Goal: Task Accomplishment & Management: Manage account settings

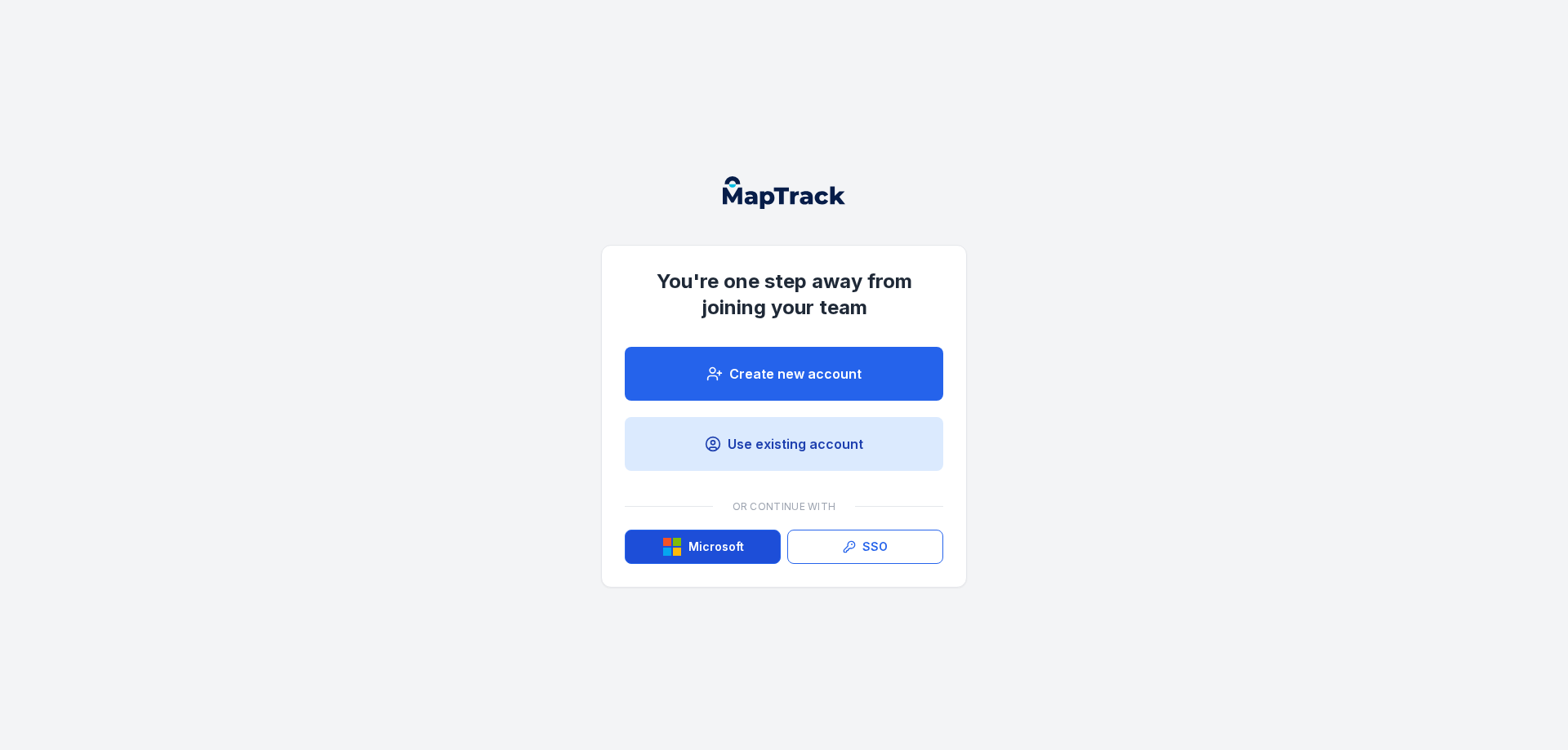
click at [664, 546] on rect at bounding box center [667, 542] width 9 height 9
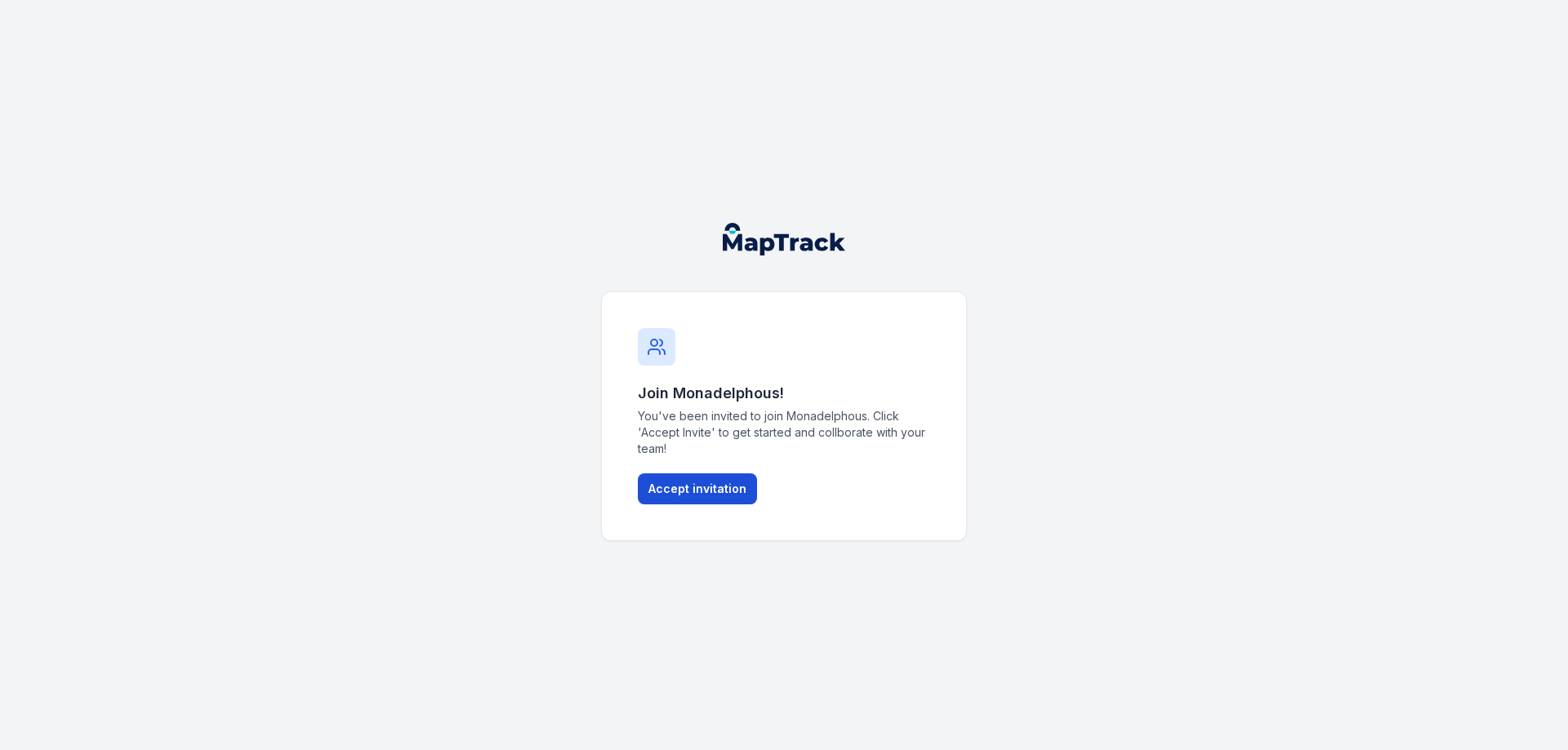
click at [699, 484] on button "Accept invitation" at bounding box center [697, 489] width 119 height 31
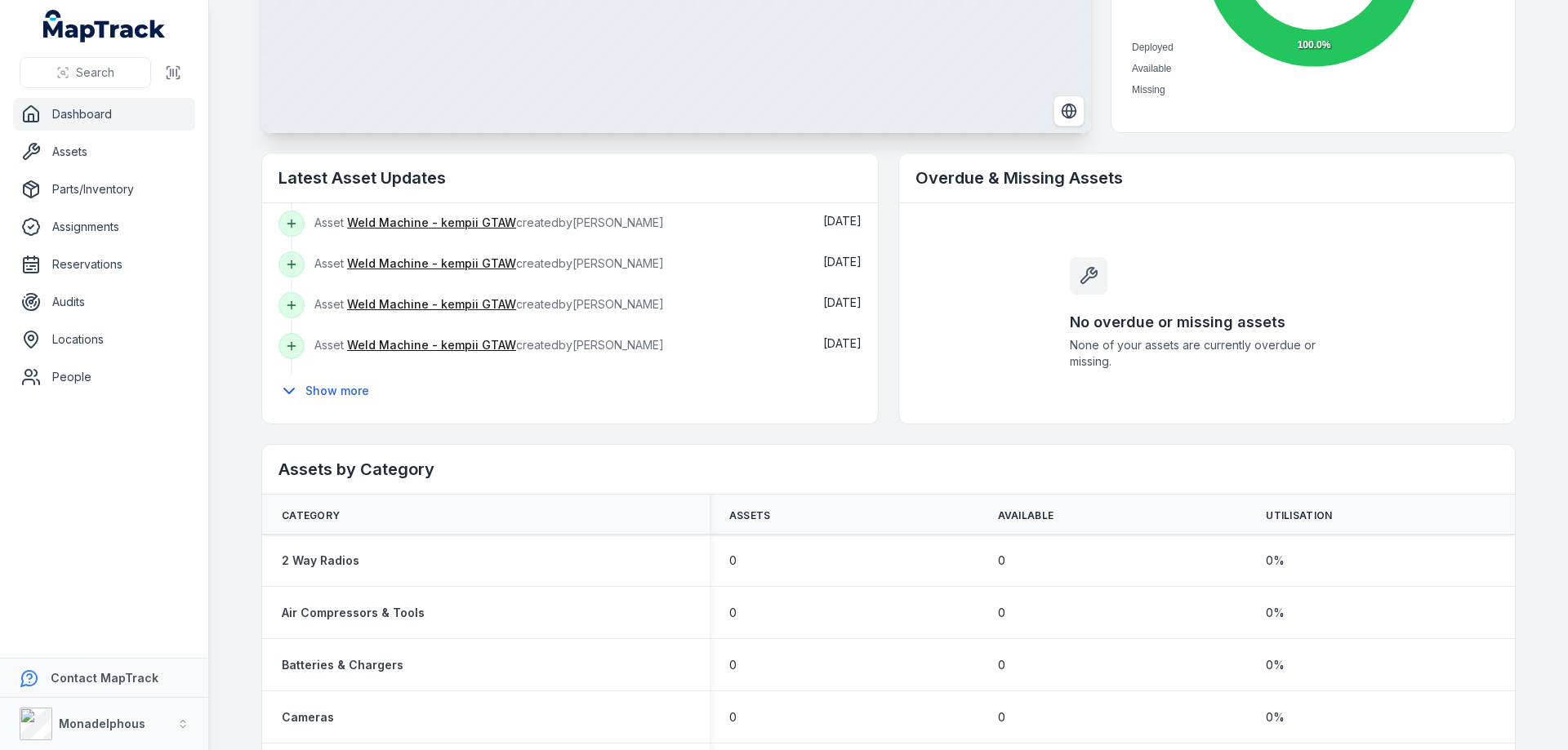
scroll to position [255, 0]
click at [327, 392] on button "Show more" at bounding box center [329, 390] width 101 height 34
click at [315, 384] on button "Show more" at bounding box center [329, 390] width 101 height 34
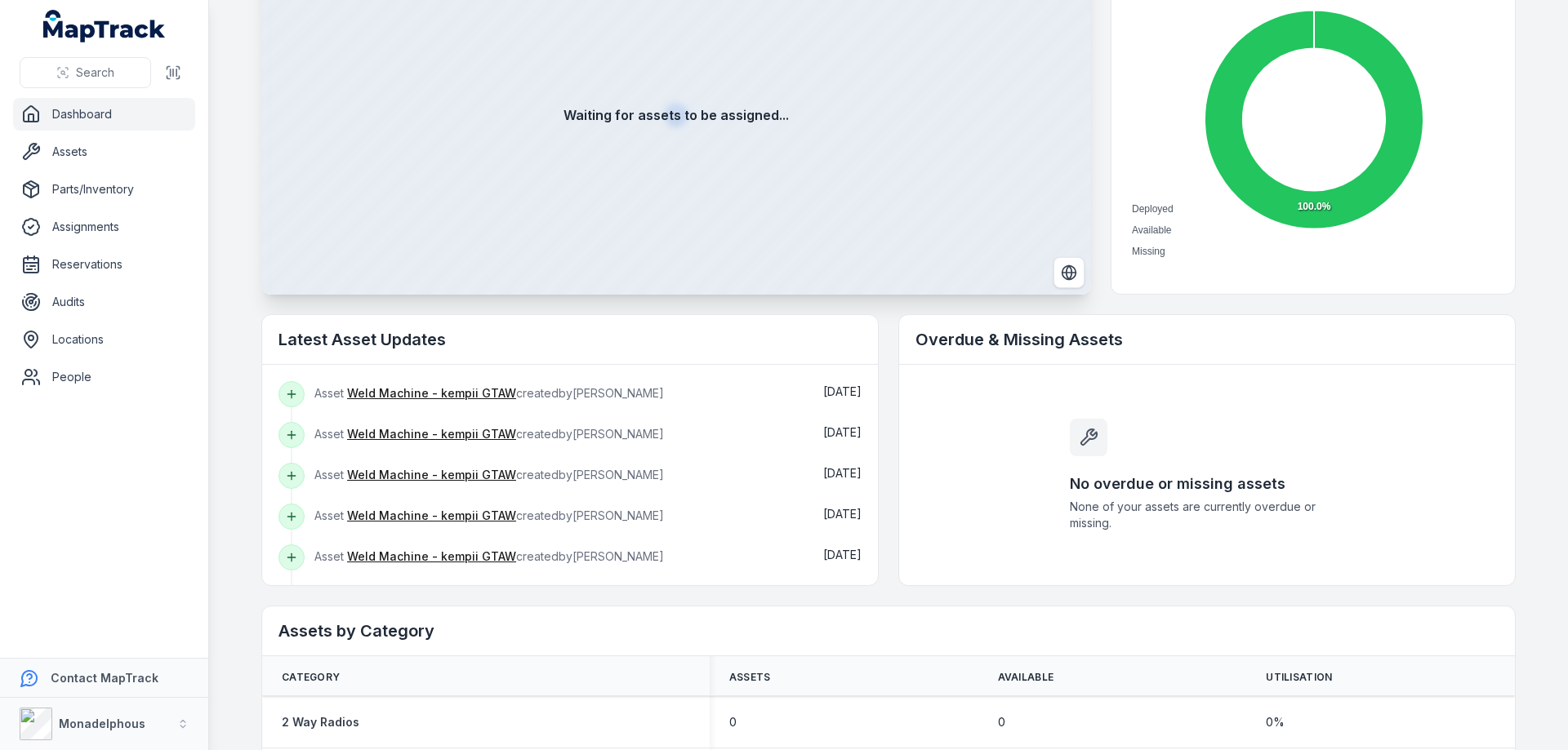
scroll to position [408, 0]
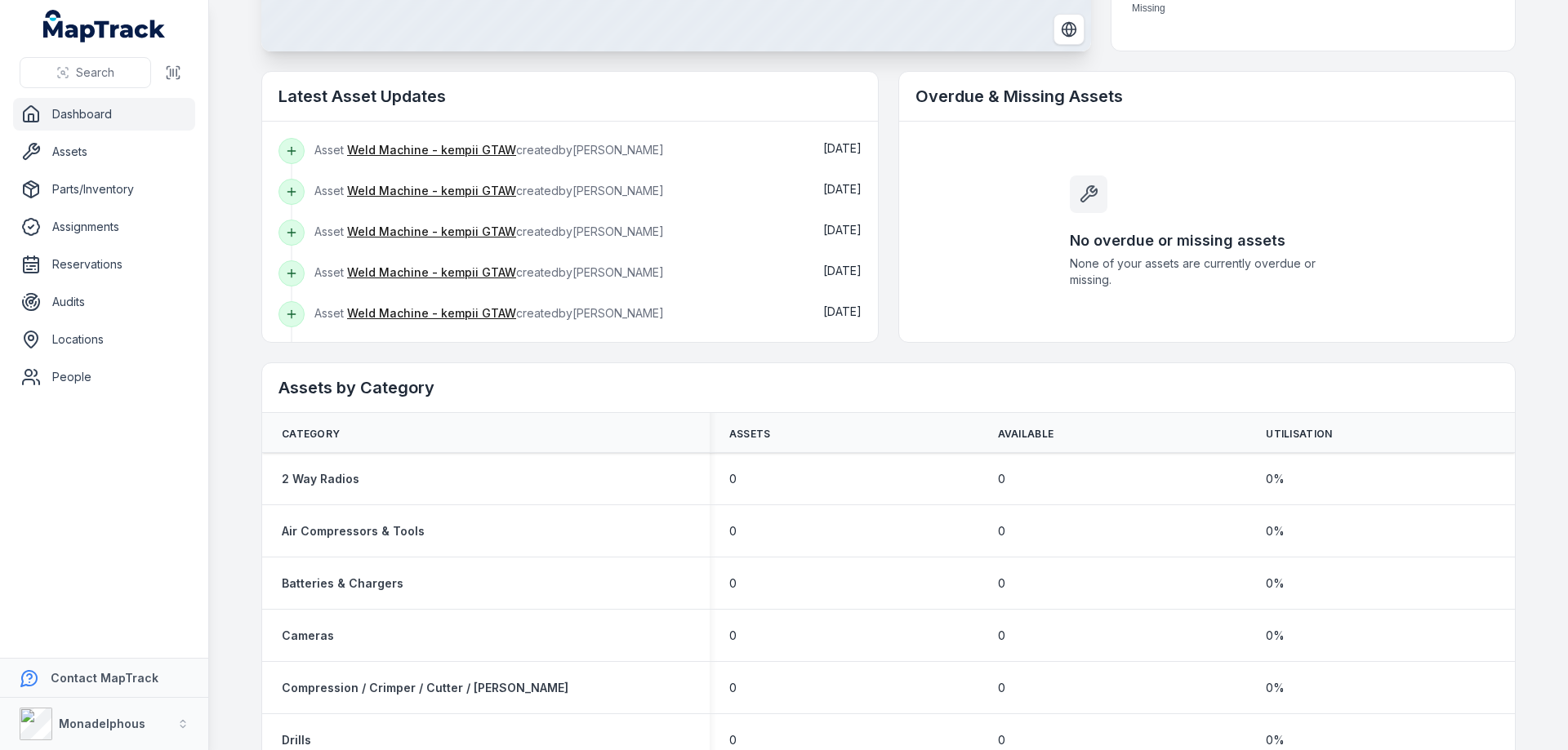
click at [766, 432] on th "Assets" at bounding box center [844, 433] width 268 height 40
click at [741, 432] on span "Assets" at bounding box center [750, 434] width 42 height 13
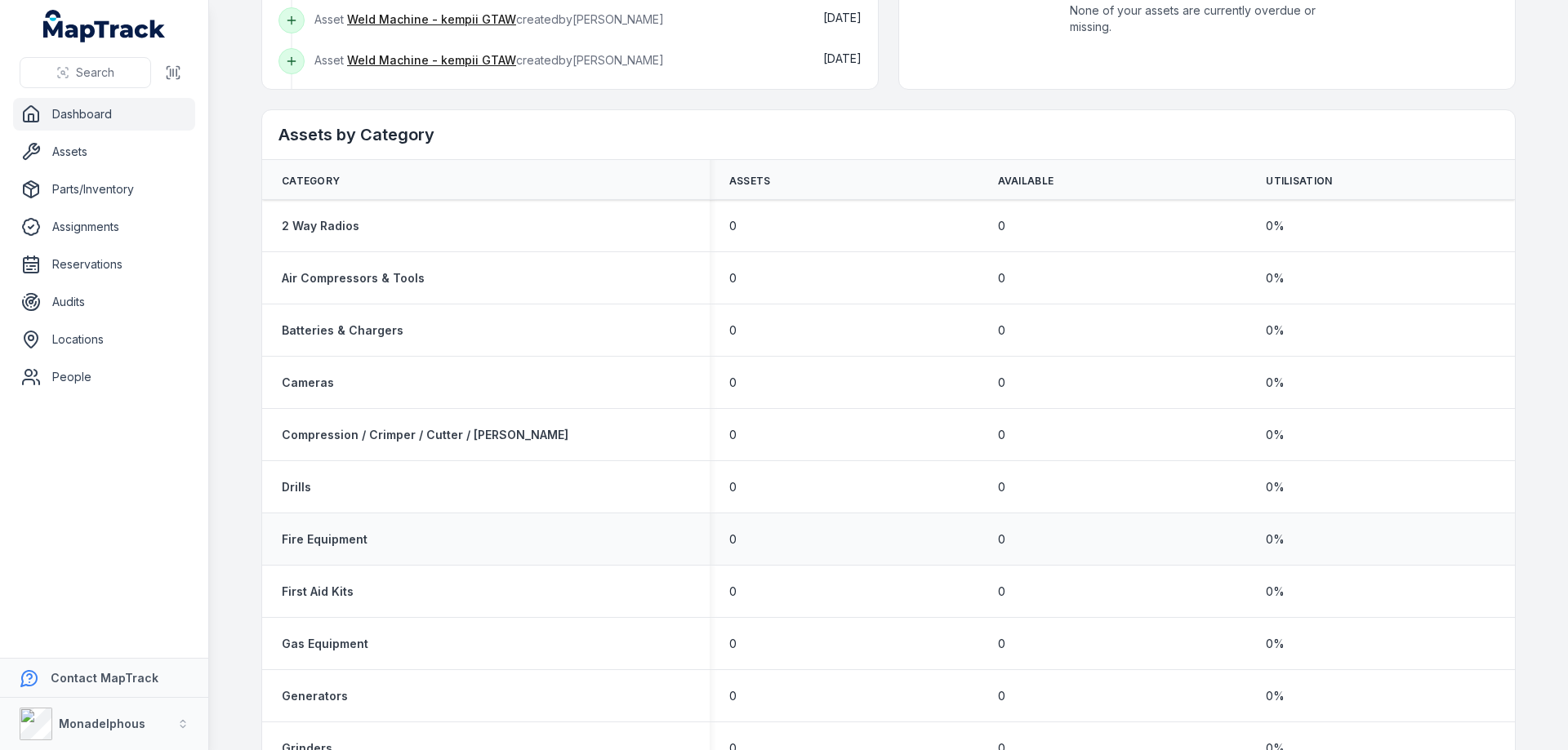
scroll to position [653, 0]
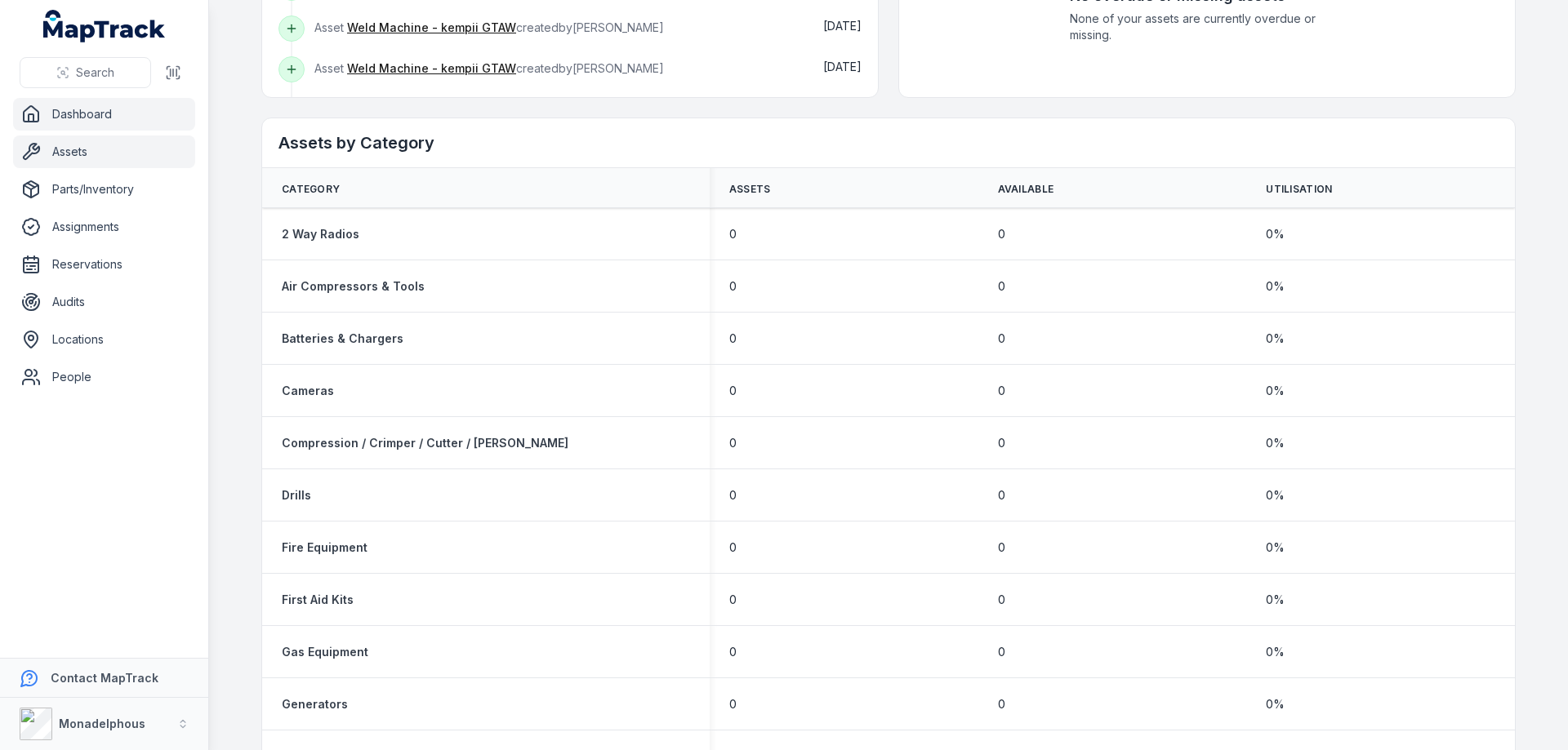
click at [114, 139] on link "Assets" at bounding box center [104, 152] width 182 height 32
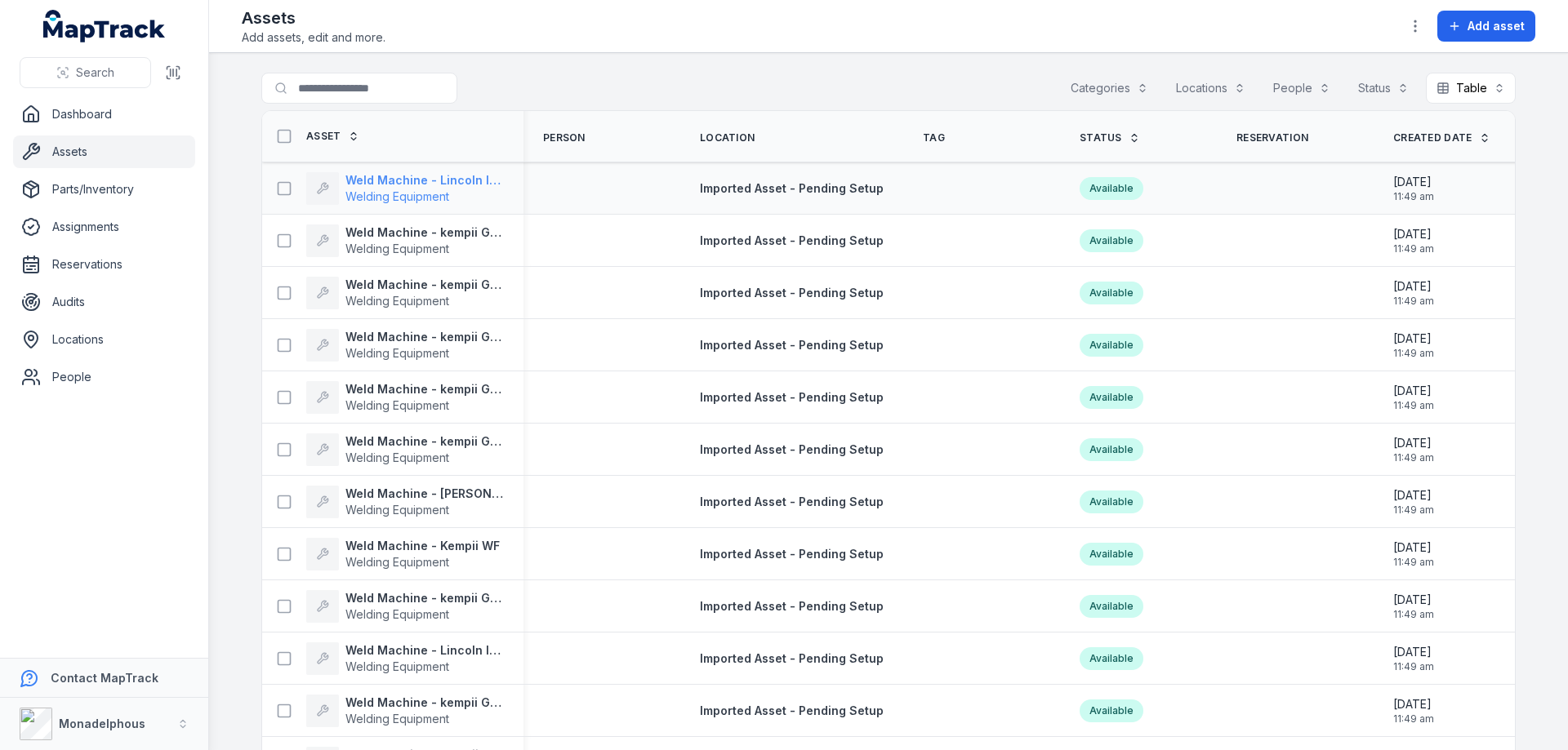
click at [436, 182] on strong "Weld Machine - Lincoln Inverter" at bounding box center [425, 180] width 158 height 16
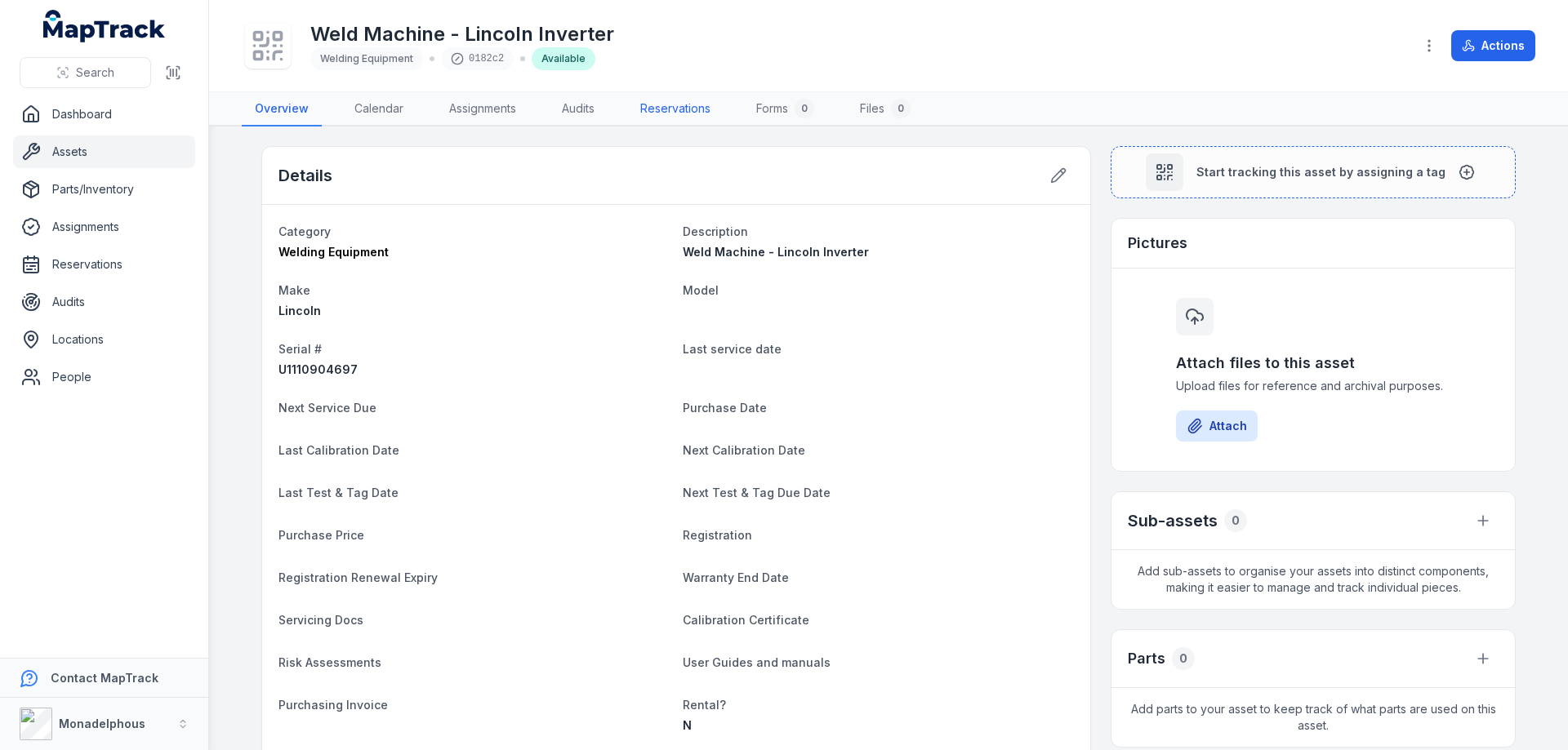
click at [699, 112] on link "Reservations" at bounding box center [675, 110] width 96 height 34
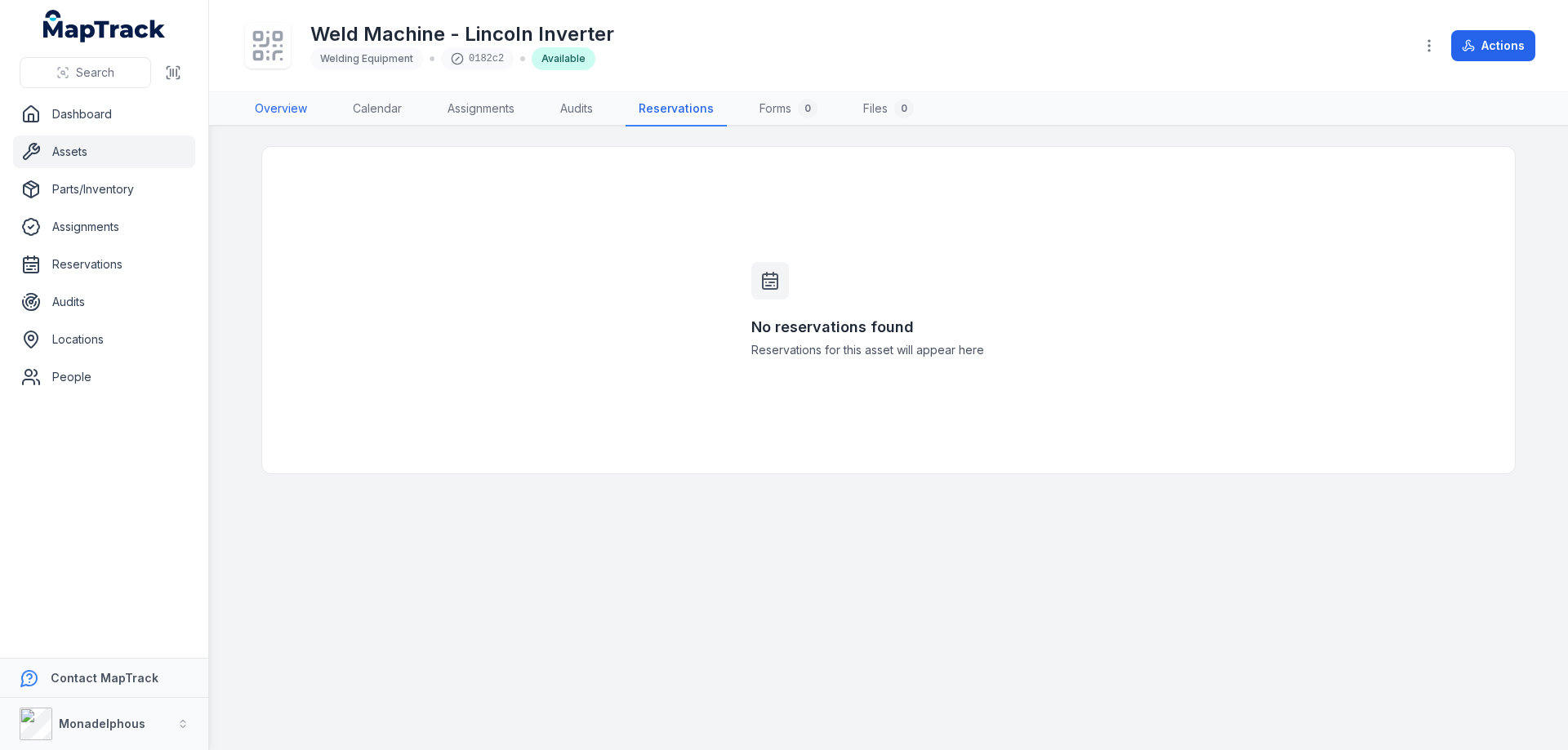
click at [284, 109] on link "Overview" at bounding box center [281, 110] width 78 height 34
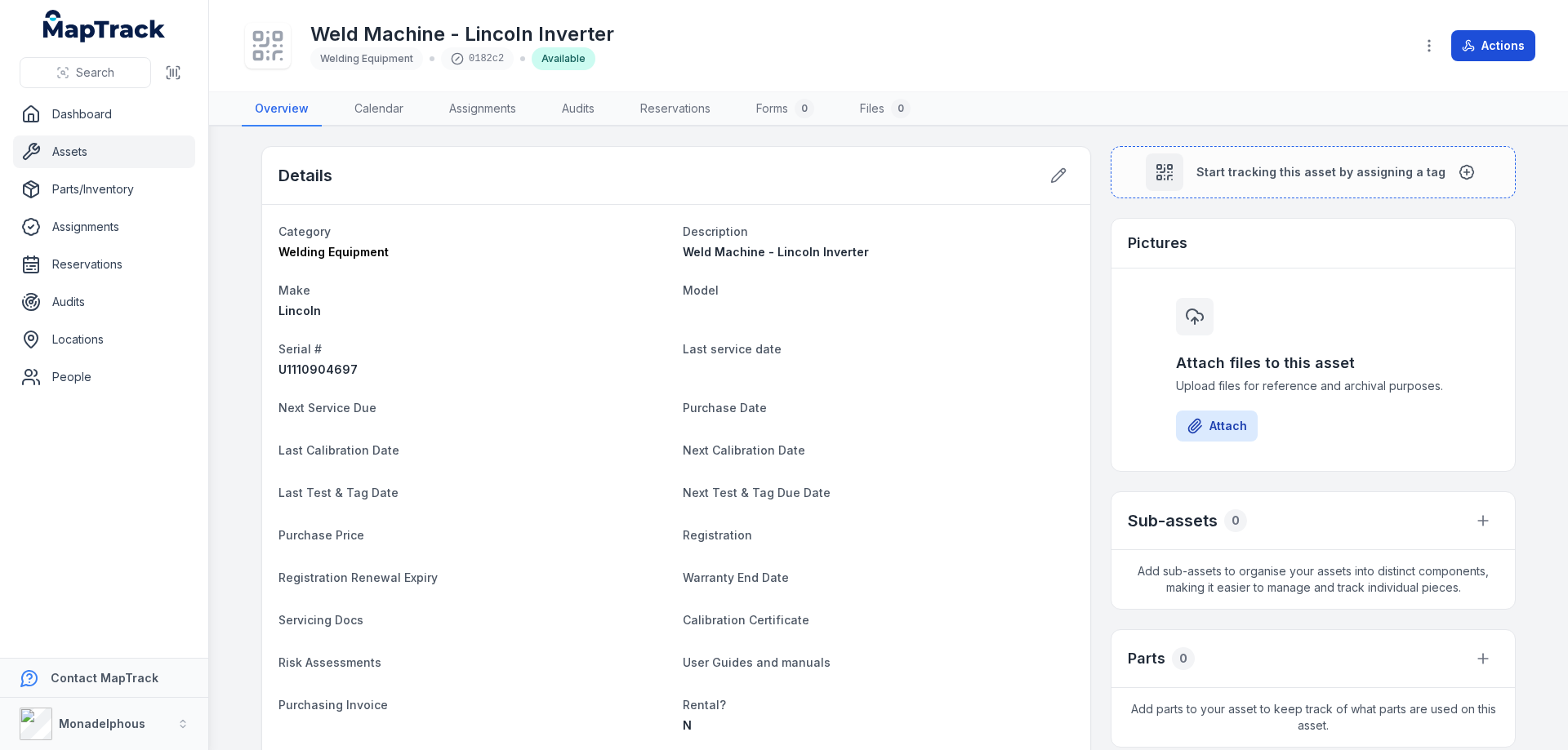
click at [1481, 42] on button "Actions" at bounding box center [1493, 46] width 84 height 31
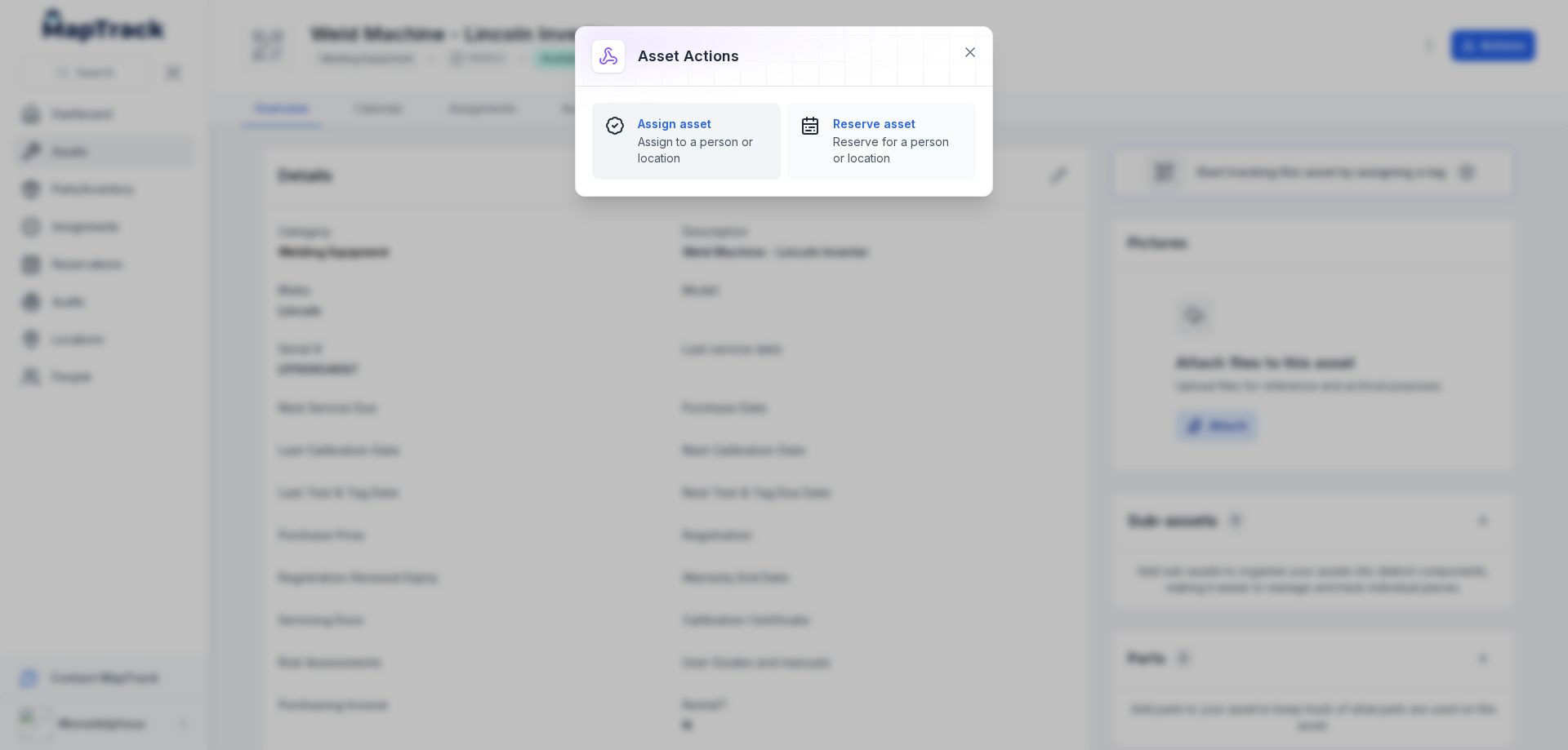
click at [666, 133] on div "Assign asset Assign to a person or location" at bounding box center [702, 140] width 130 height 51
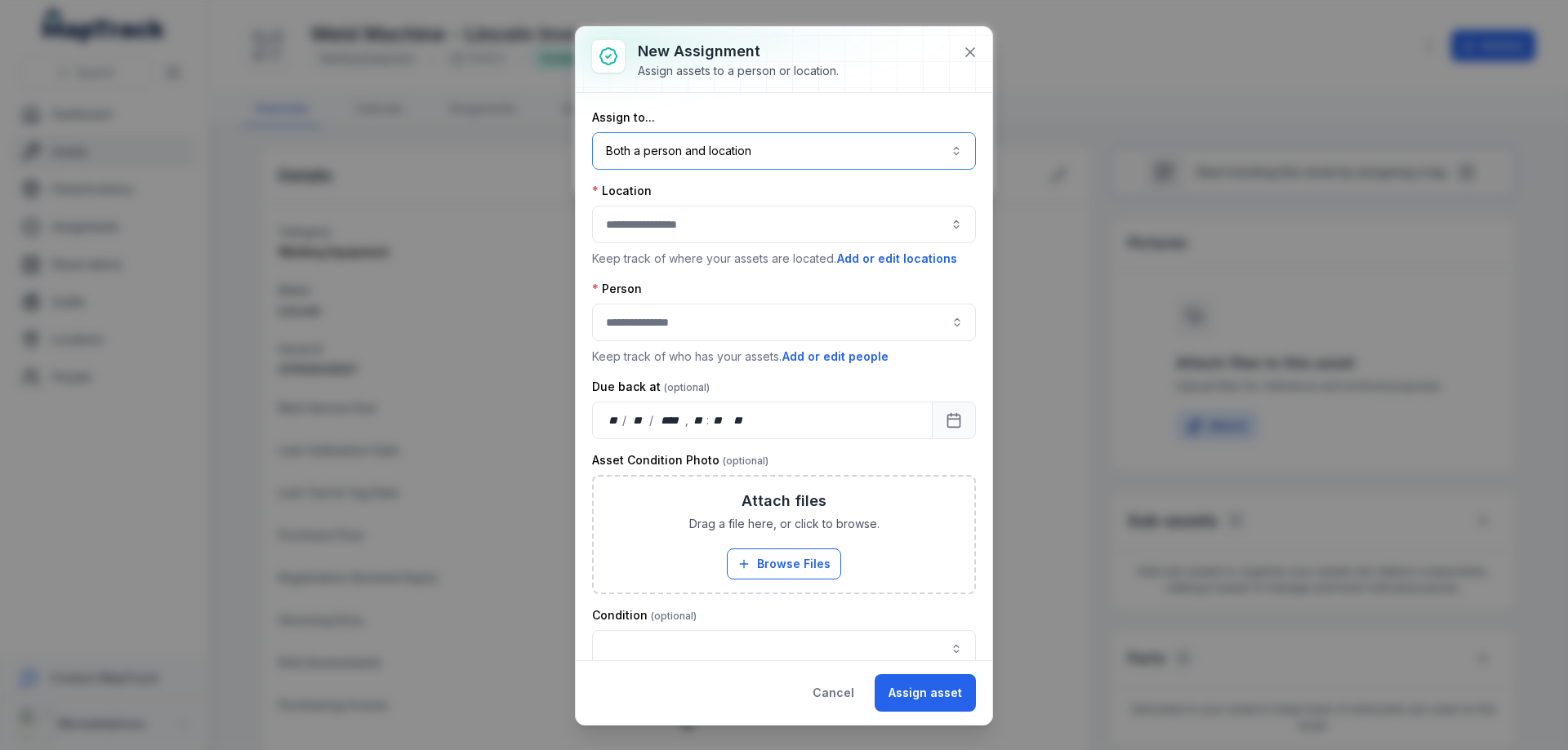
click at [845, 144] on button "Both a person and location ****" at bounding box center [784, 151] width 384 height 37
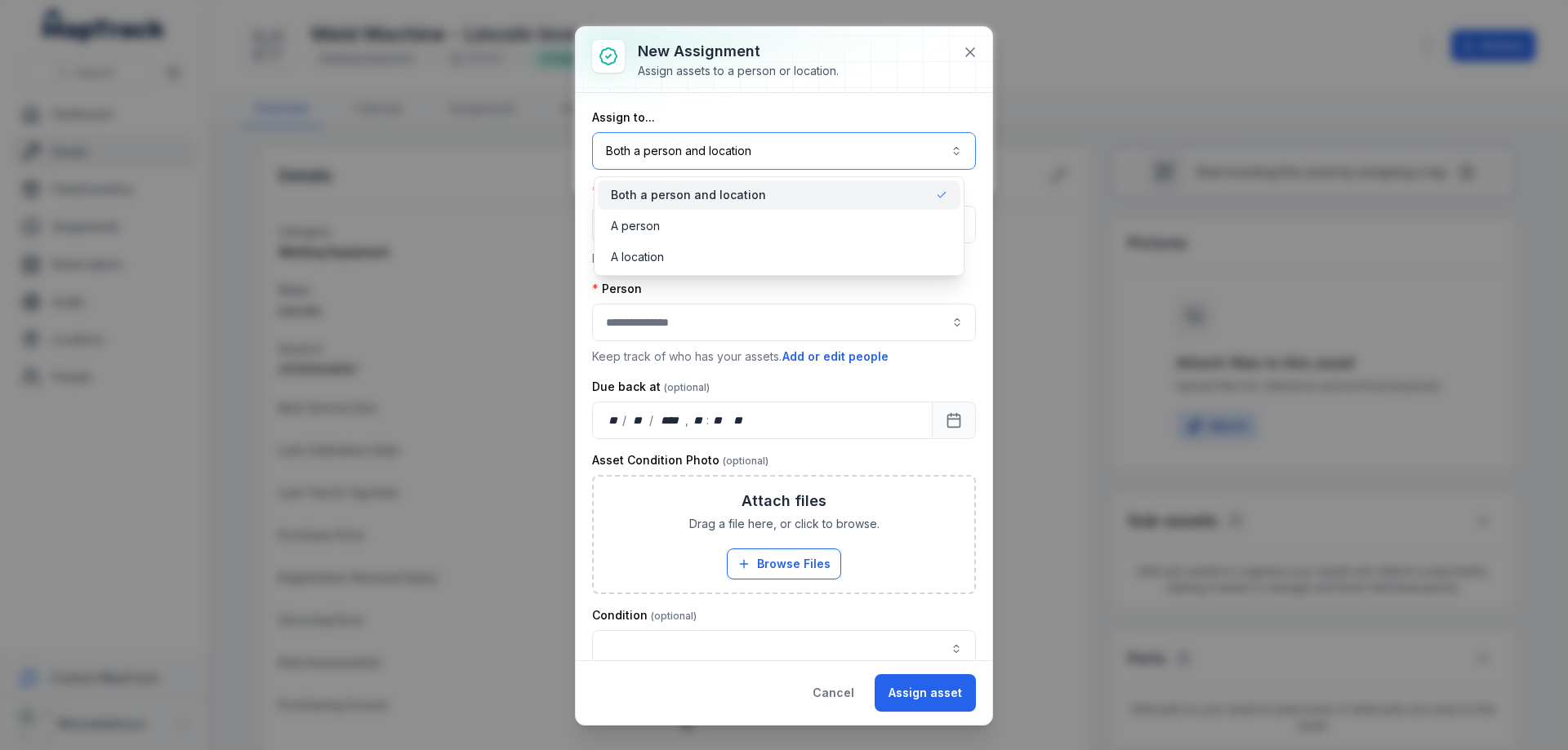
click at [845, 144] on button "Both a person and location ****" at bounding box center [784, 151] width 384 height 37
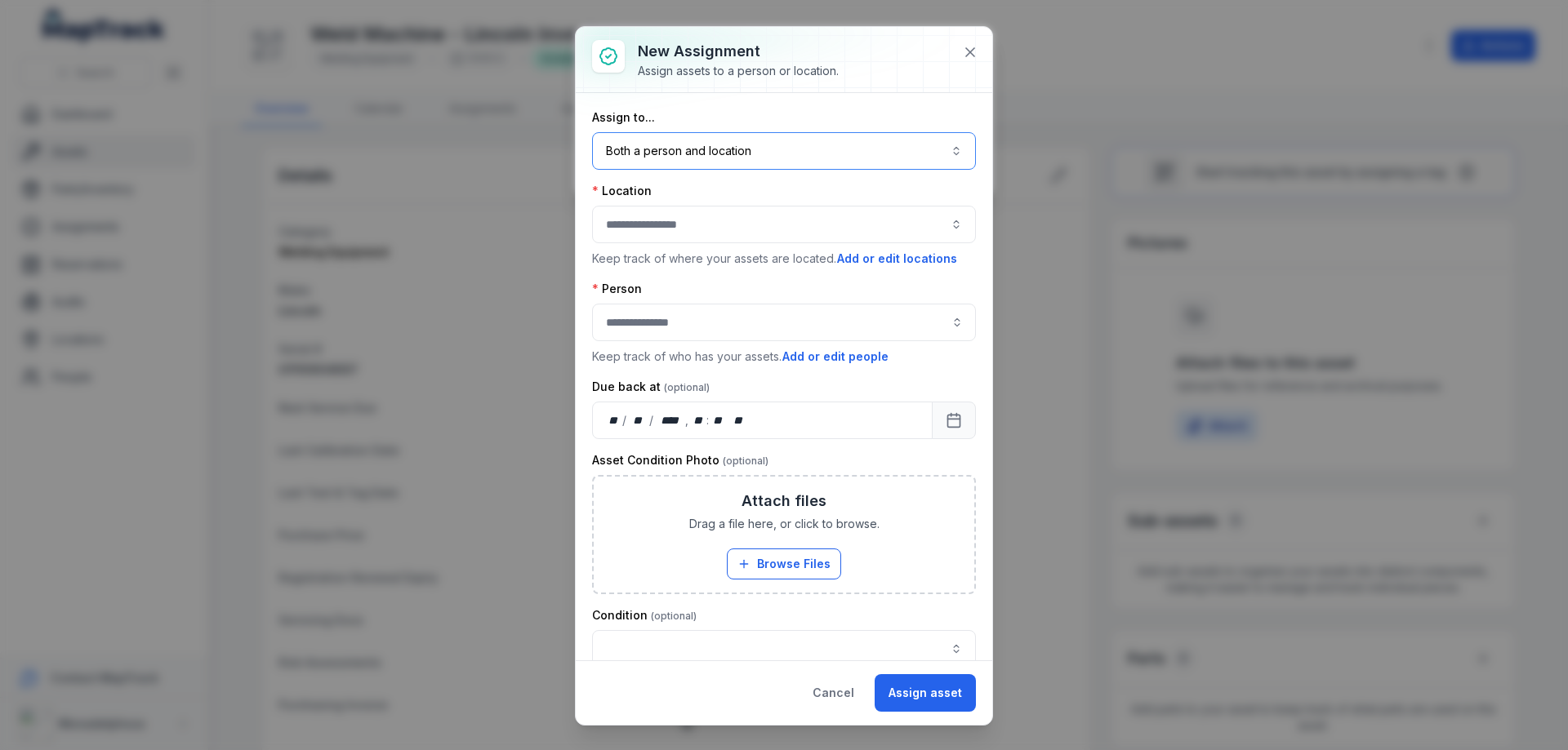
click at [845, 144] on button "Both a person and location ****" at bounding box center [784, 151] width 384 height 37
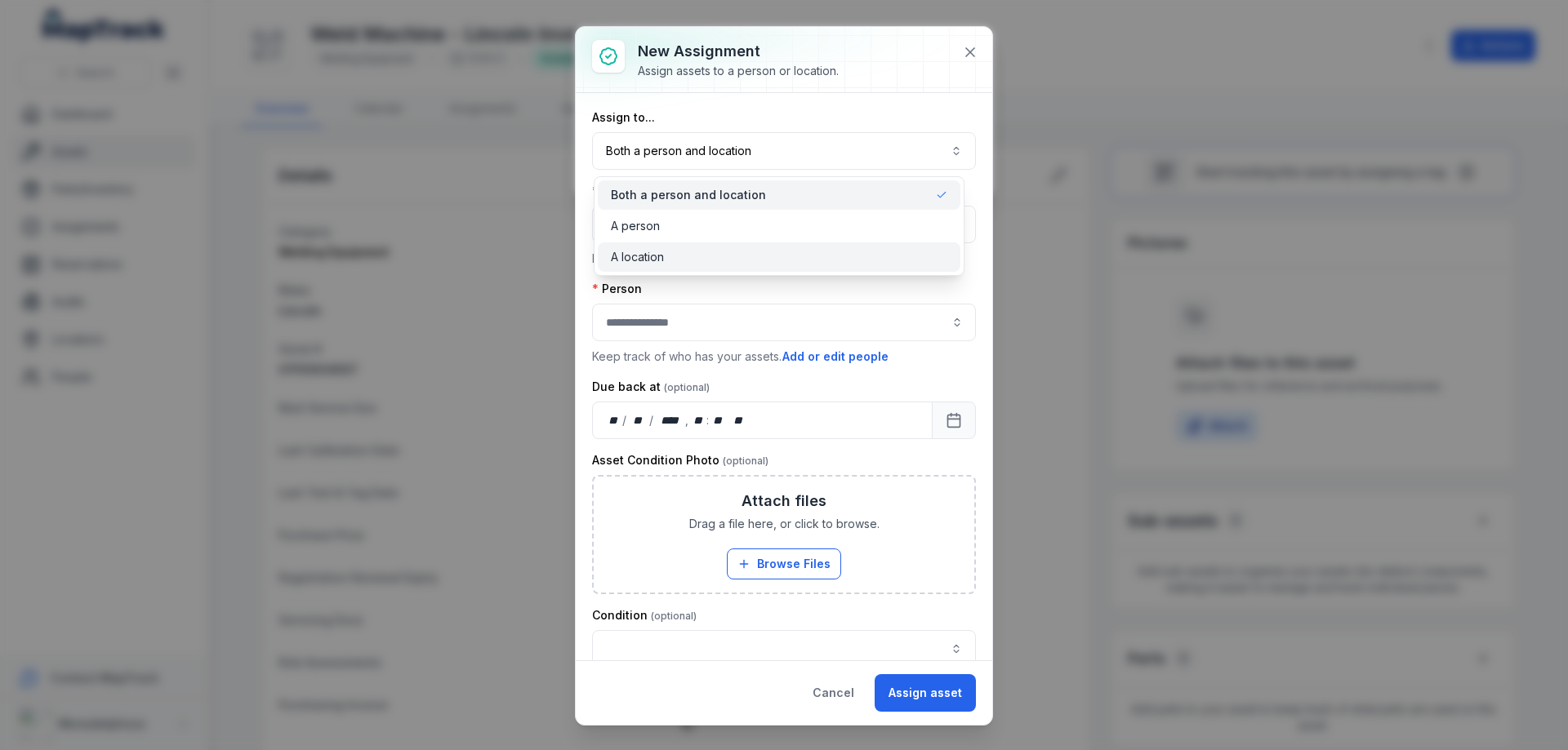
click at [651, 258] on span "A location" at bounding box center [638, 257] width 53 height 16
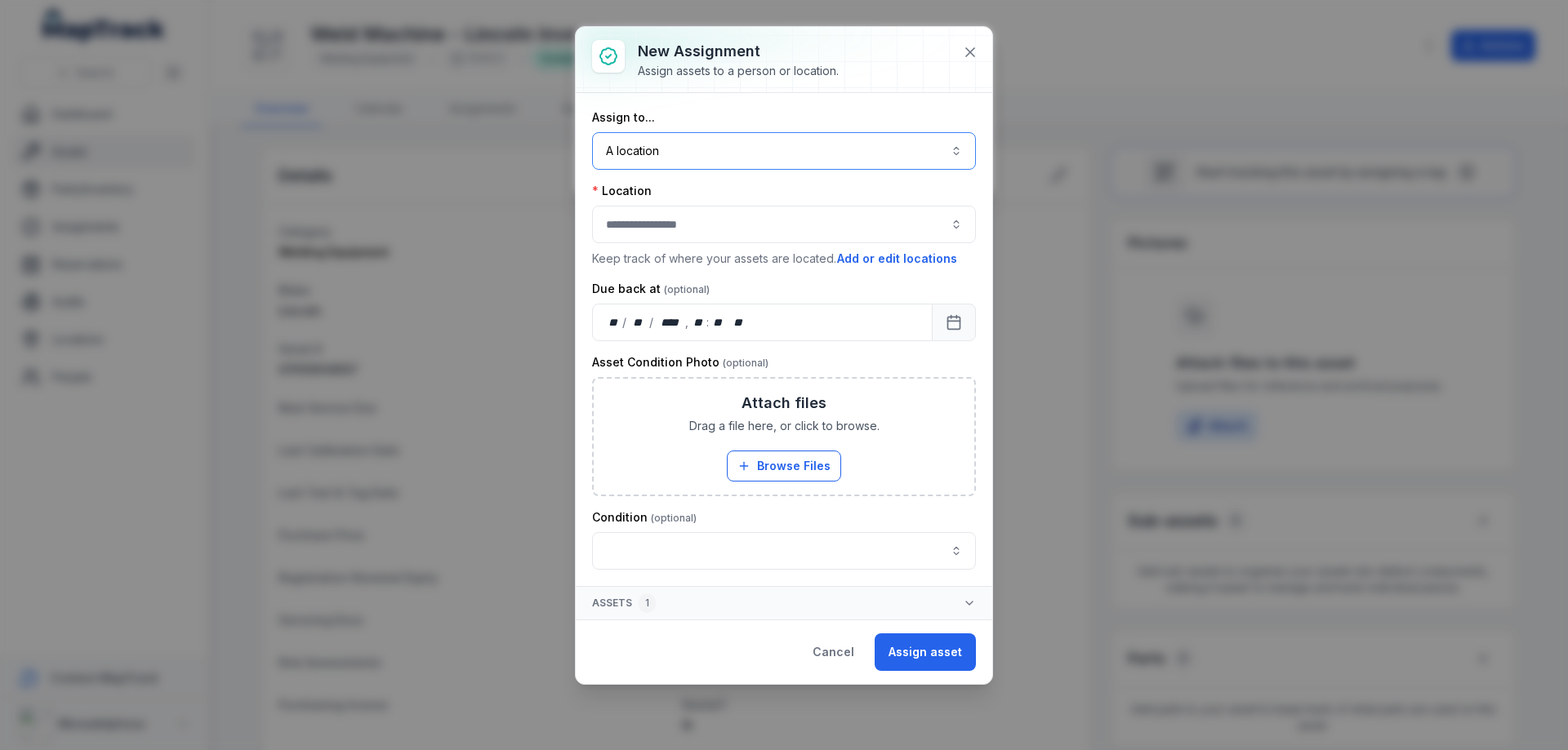
click at [716, 225] on button "button" at bounding box center [784, 224] width 384 height 37
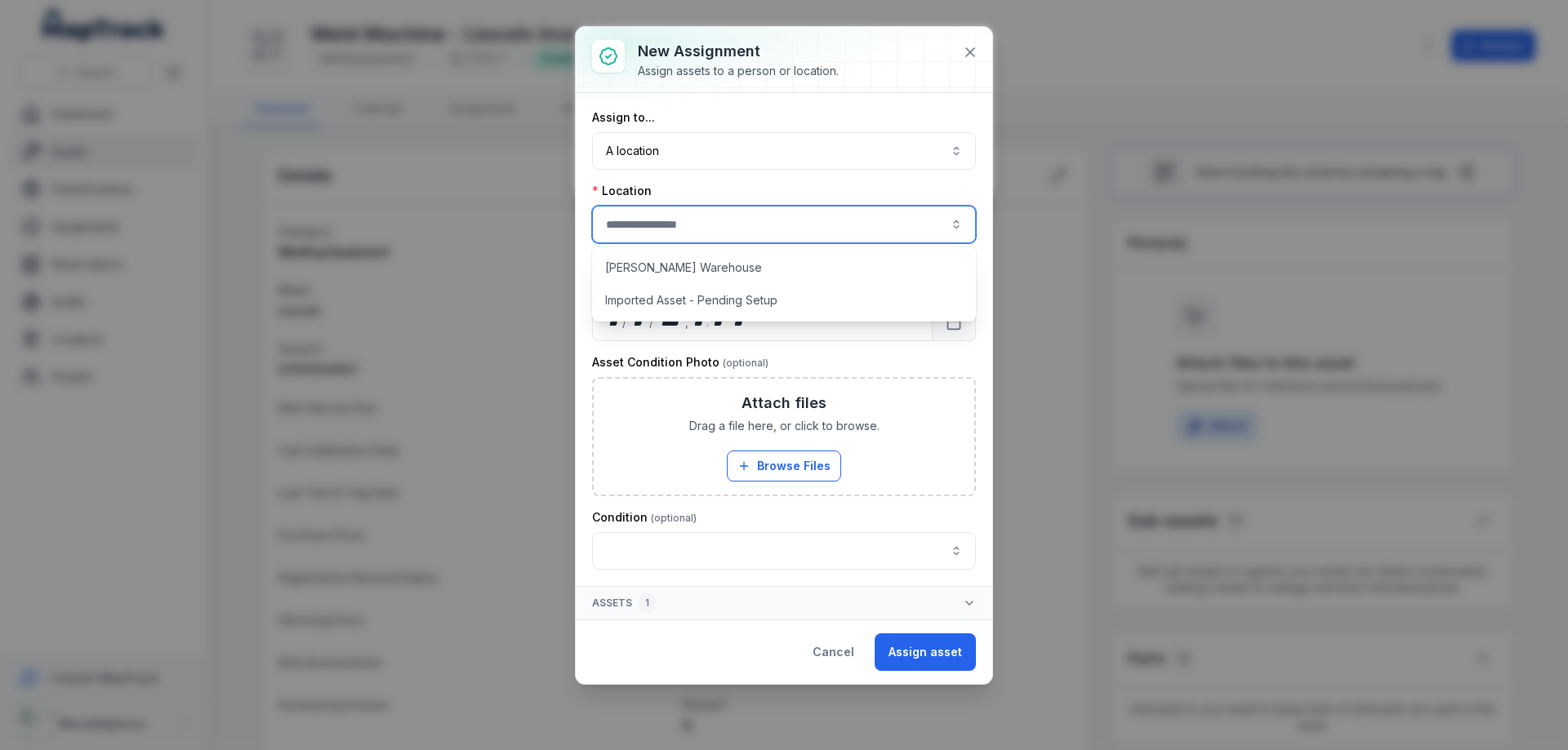
click at [766, 182] on div "Assign to... A location ******** Location Keep track of where your assets are l…" at bounding box center [784, 340] width 384 height 461
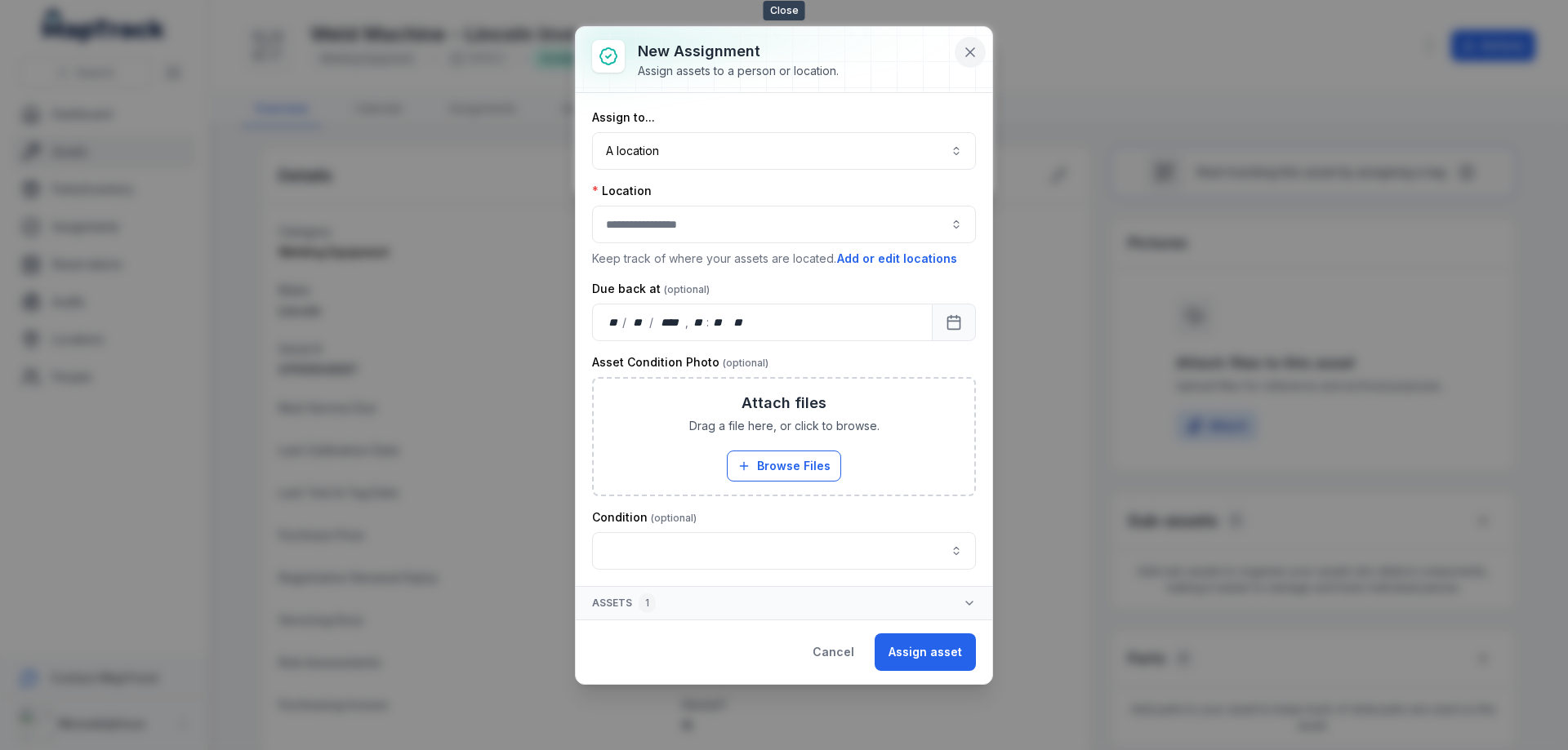
click at [970, 48] on icon at bounding box center [970, 52] width 16 height 16
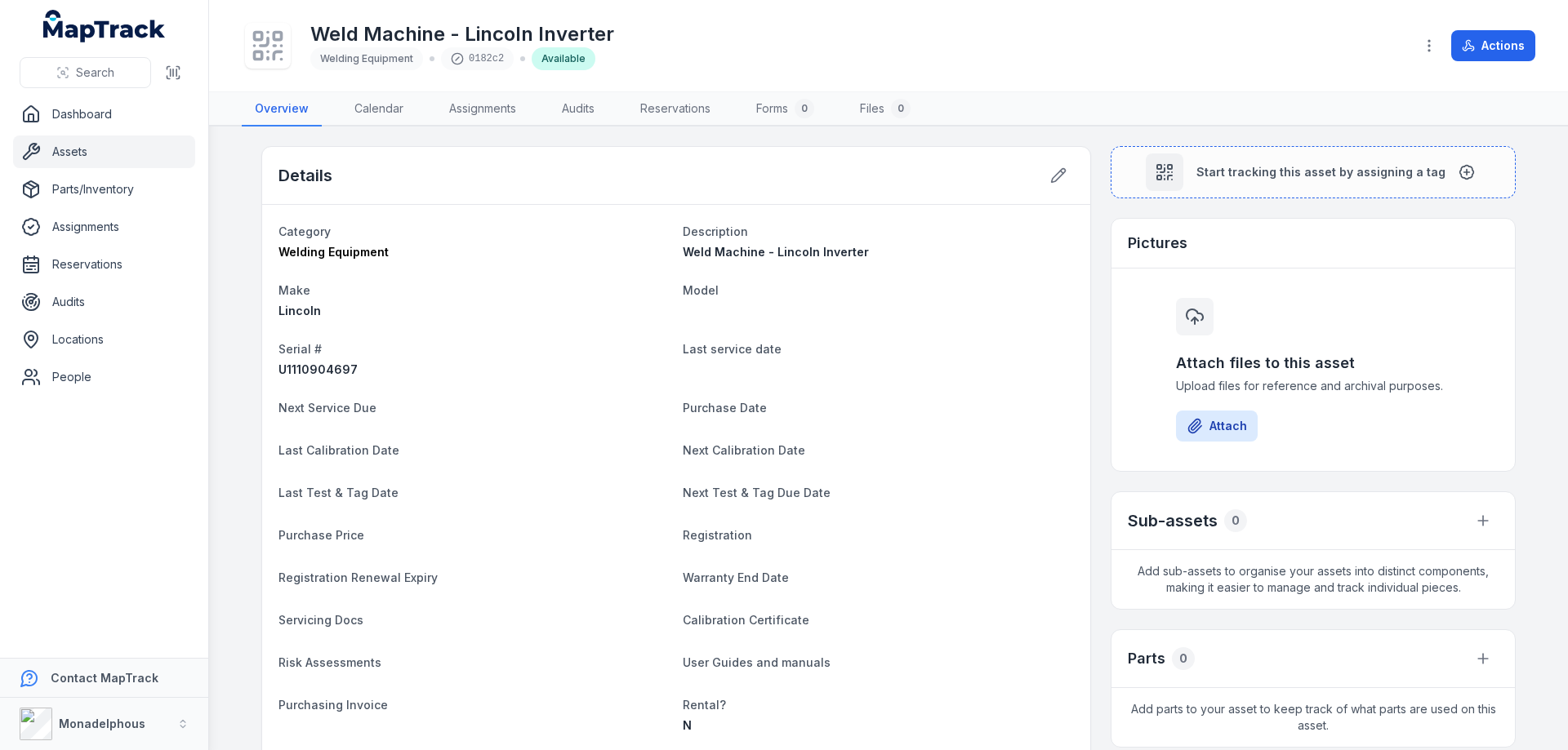
click at [44, 148] on link "Assets" at bounding box center [104, 152] width 182 height 32
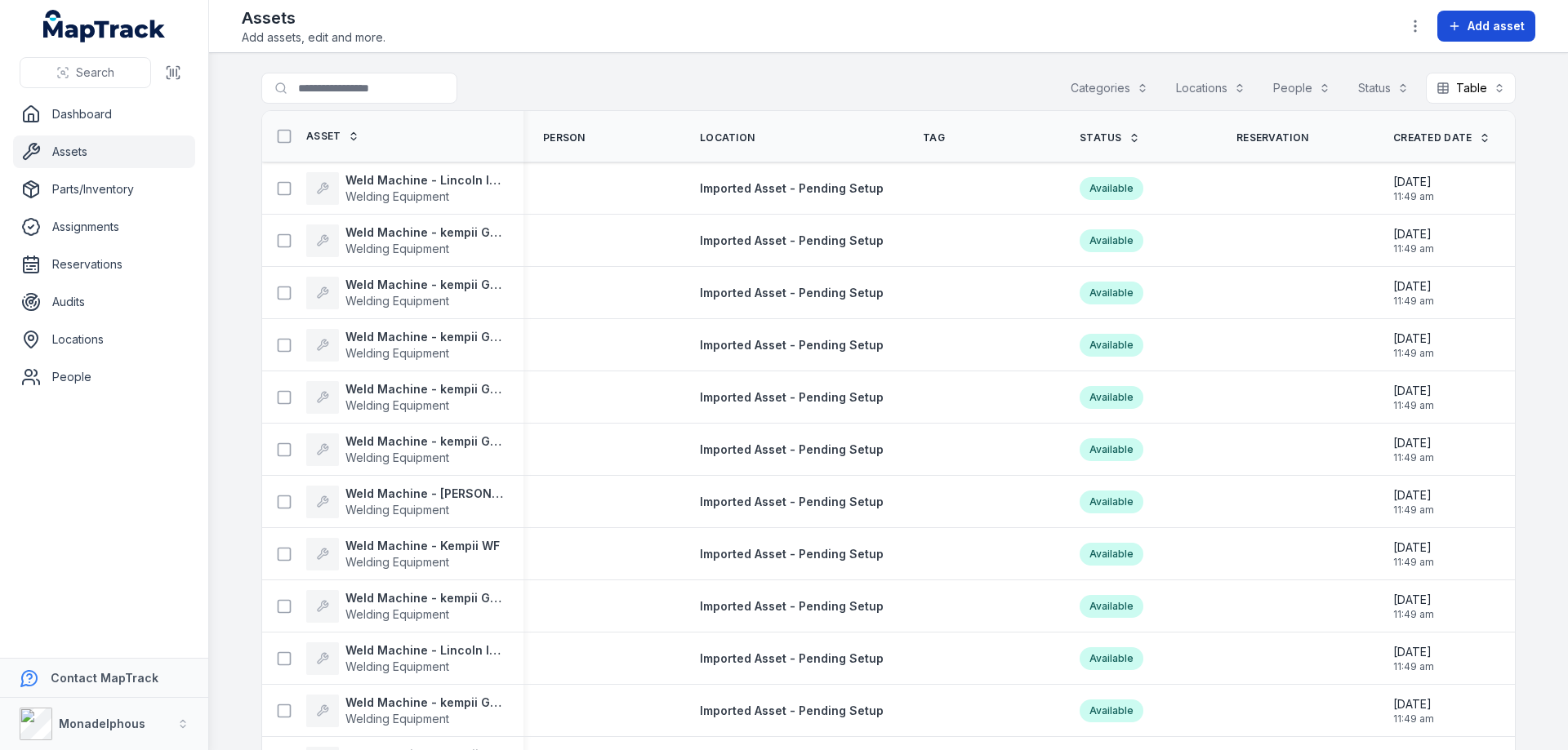
click at [1492, 22] on span "Add asset" at bounding box center [1496, 26] width 57 height 16
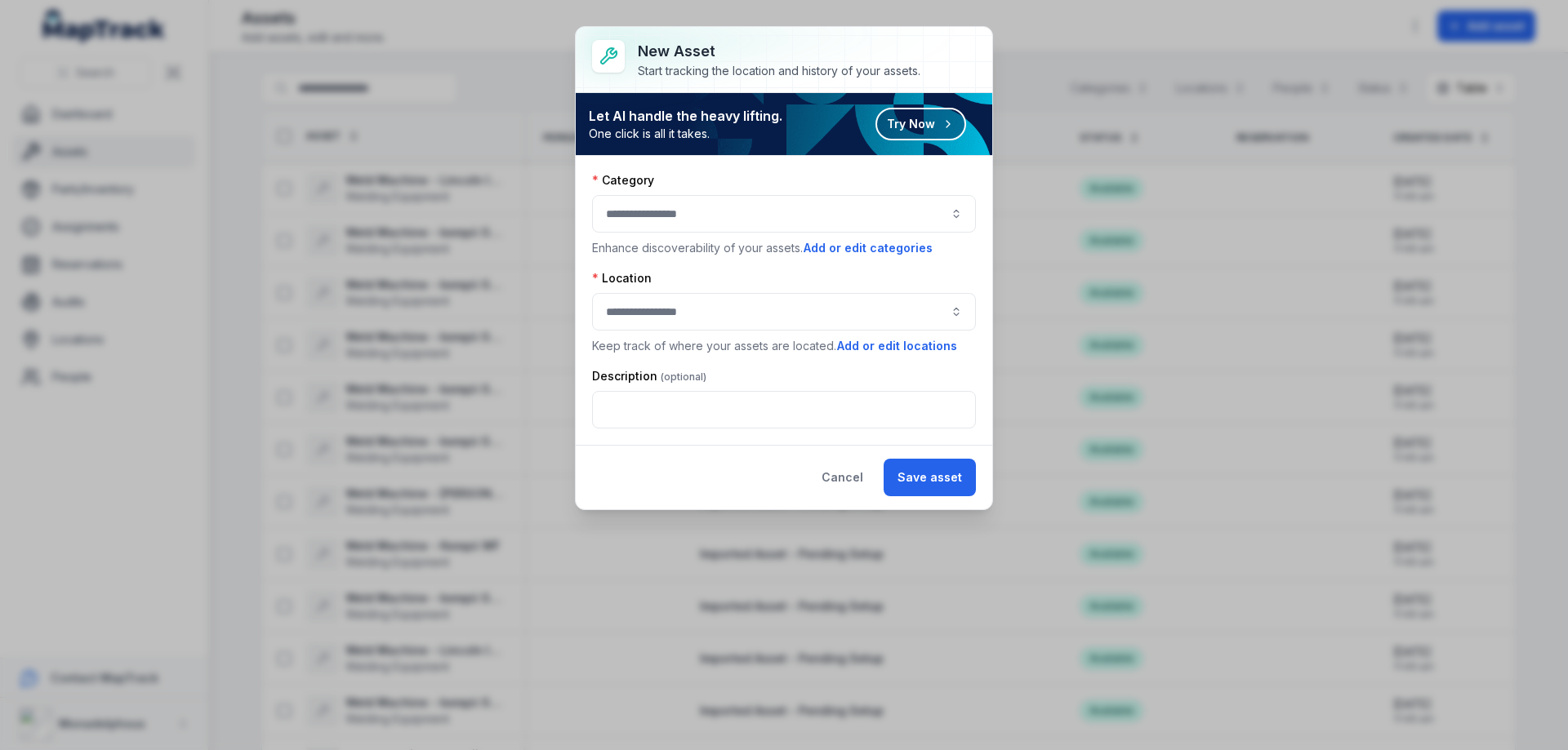
click at [1060, 36] on div "New asset Start tracking the location and history of your assets. Let AI handle…" at bounding box center [784, 375] width 1568 height 750
click at [849, 477] on button "Cancel" at bounding box center [842, 477] width 70 height 37
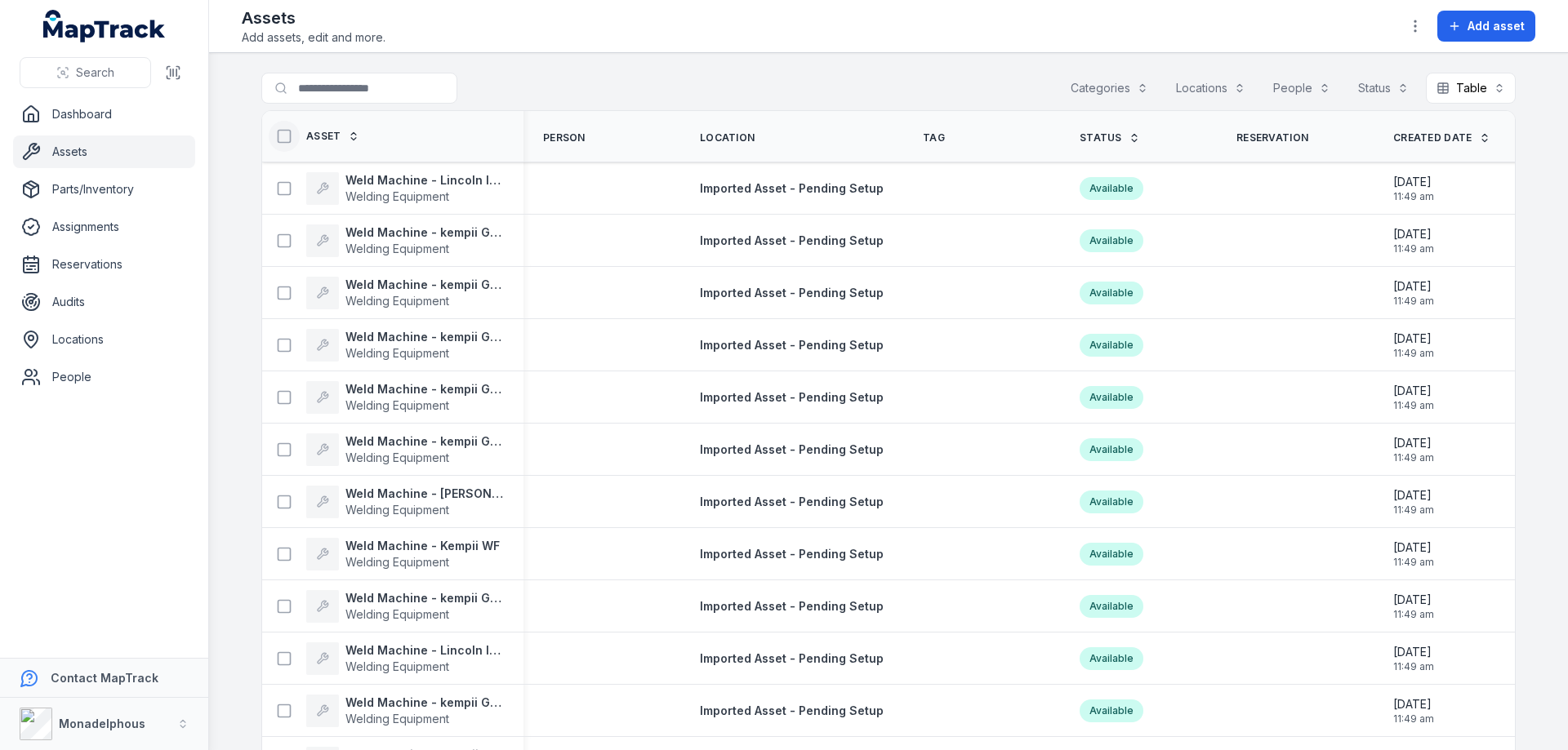
click at [276, 137] on icon at bounding box center [283, 135] width 16 height 16
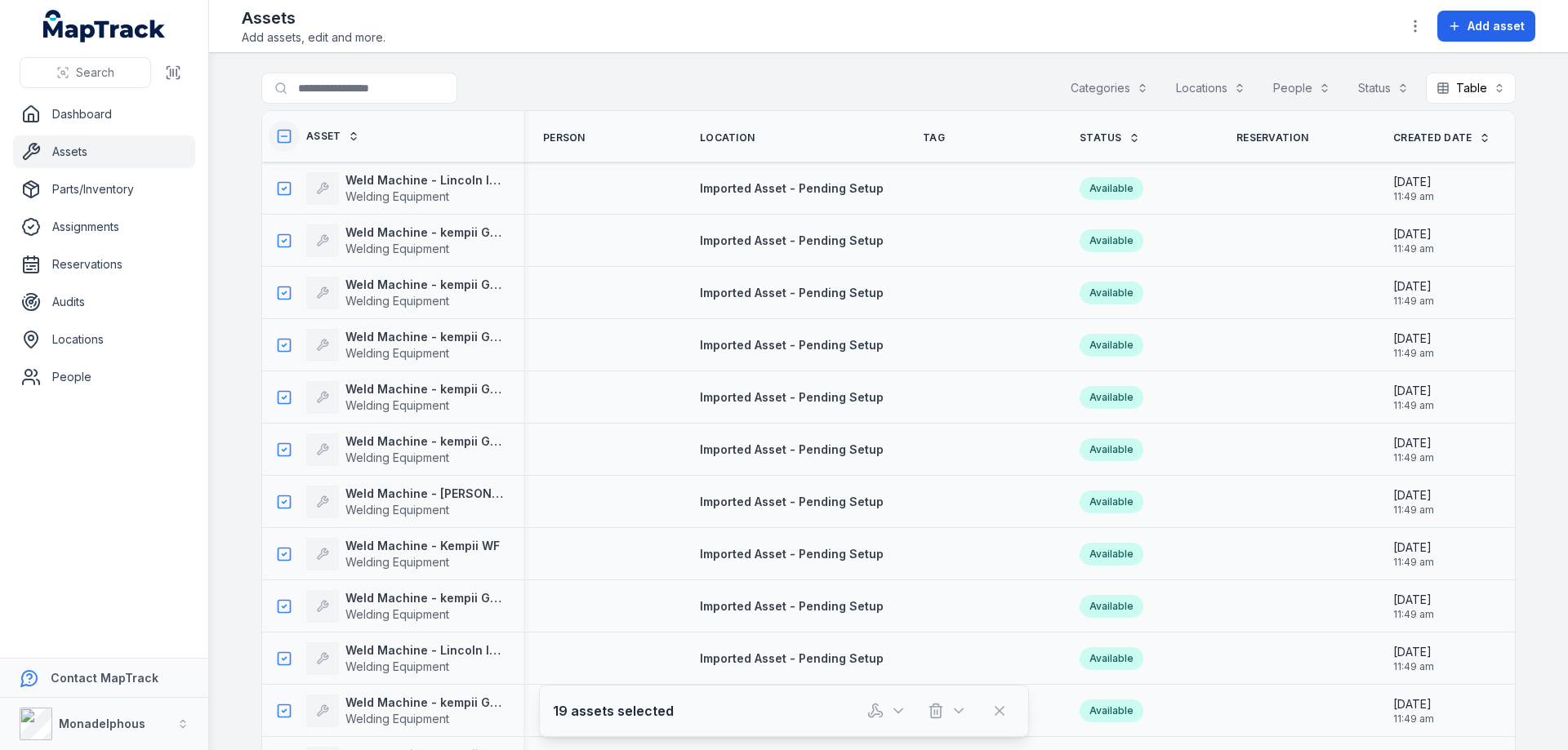
click at [276, 138] on icon at bounding box center [283, 135] width 16 height 16
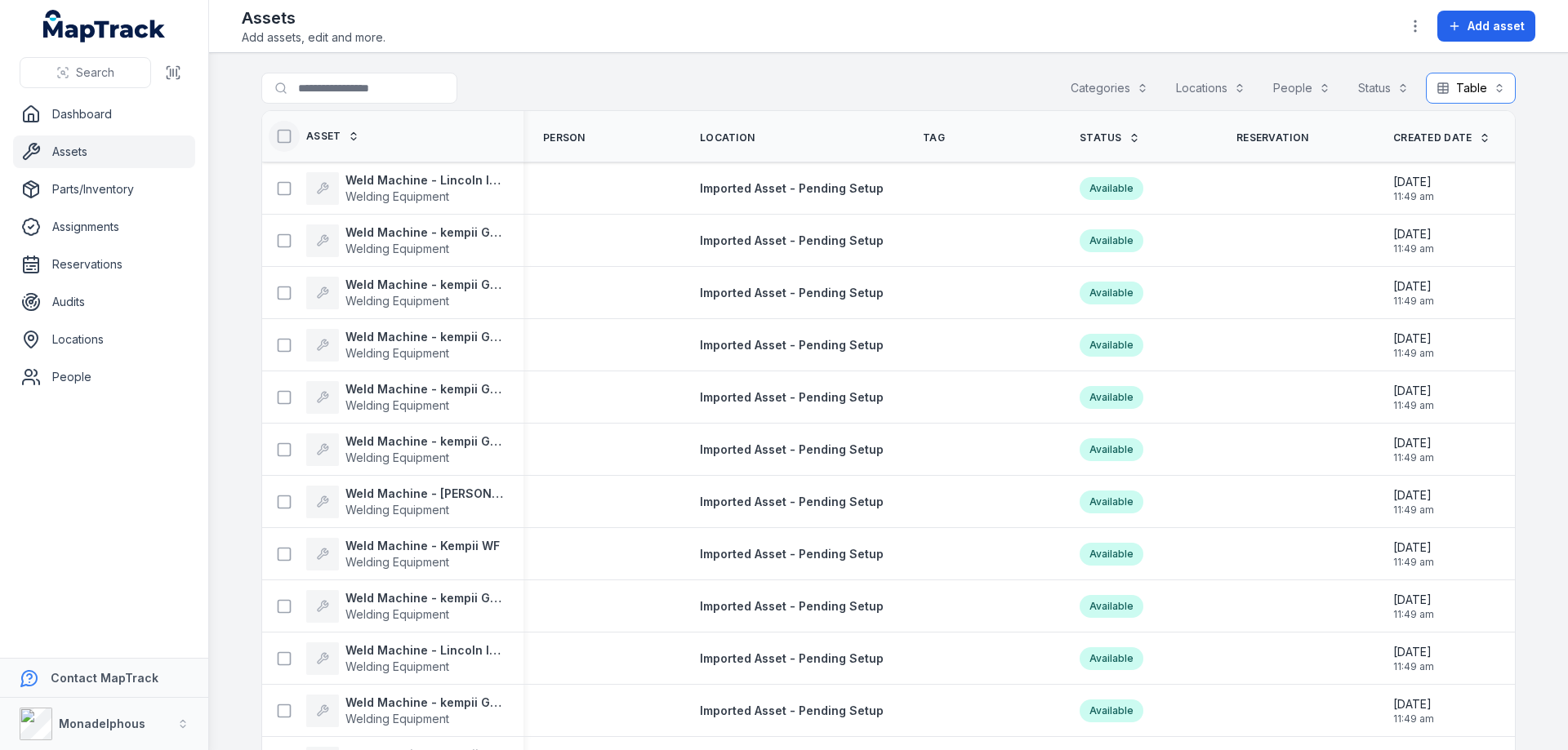
click at [1480, 92] on button "Table *****" at bounding box center [1471, 88] width 90 height 31
click at [1462, 155] on div "List" at bounding box center [1456, 159] width 76 height 16
